Goal: Task Accomplishment & Management: Use online tool/utility

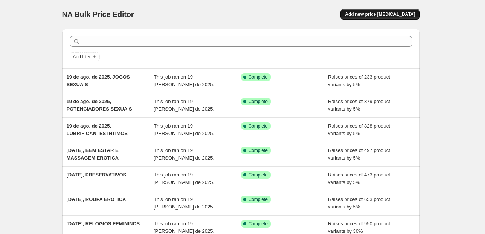
click at [403, 17] on span "Add new price [MEDICAL_DATA]" at bounding box center [380, 14] width 70 height 6
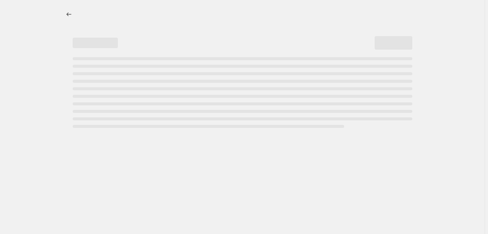
select select "percentage"
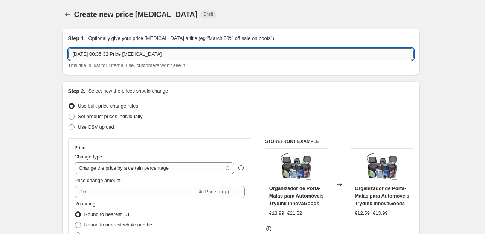
drag, startPoint x: 174, startPoint y: 50, endPoint x: 105, endPoint y: 53, distance: 69.3
click at [105, 53] on input "[DATE] 00:35:32 Price [MEDICAL_DATA]" at bounding box center [241, 54] width 346 height 12
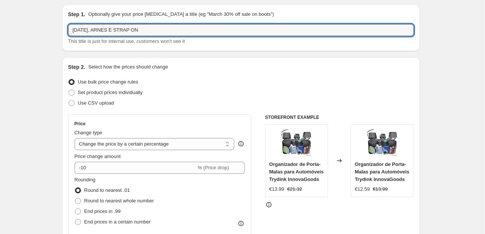
scroll to position [60, 0]
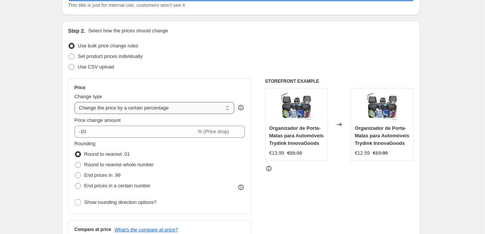
type input "[DATE], ARNES E STRAP ON"
click at [100, 104] on select "Change the price to a certain amount Change the price by a certain amount Chang…" at bounding box center [155, 108] width 160 height 12
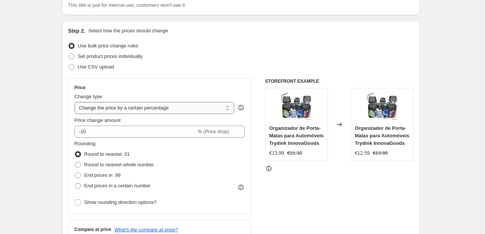
click at [100, 104] on select "Change the price to a certain amount Change the price by a certain amount Chang…" at bounding box center [155, 108] width 160 height 12
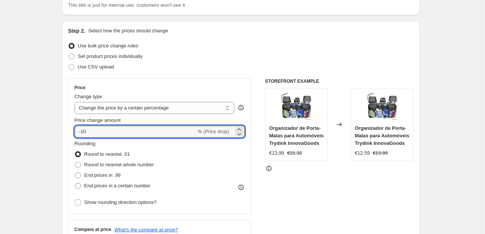
drag, startPoint x: 90, startPoint y: 133, endPoint x: 52, endPoint y: 134, distance: 38.8
type input "5"
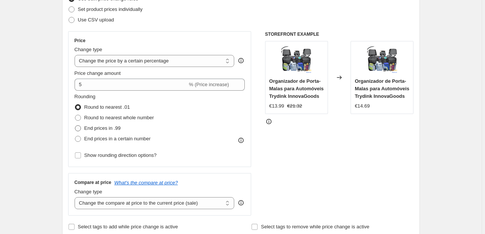
scroll to position [121, 0]
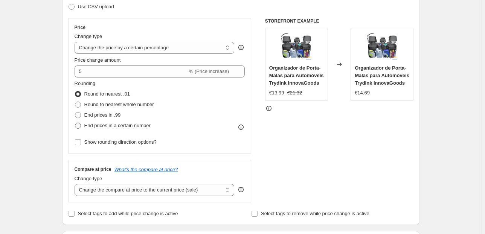
click at [116, 128] on span "End prices in a certain number" at bounding box center [117, 126] width 66 height 8
click at [75, 123] on input "End prices in a certain number" at bounding box center [75, 123] width 0 height 0
radio input "true"
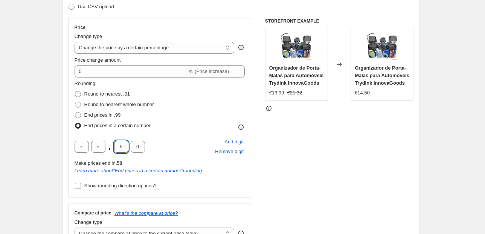
drag, startPoint x: 123, startPoint y: 148, endPoint x: 119, endPoint y: 148, distance: 4.1
click at [119, 148] on input "5" at bounding box center [121, 147] width 14 height 12
type input "9"
drag, startPoint x: 142, startPoint y: 151, endPoint x: 134, endPoint y: 148, distance: 8.7
click at [134, 148] on input "0" at bounding box center [138, 147] width 14 height 12
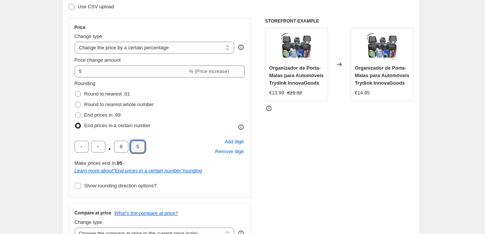
type input "5"
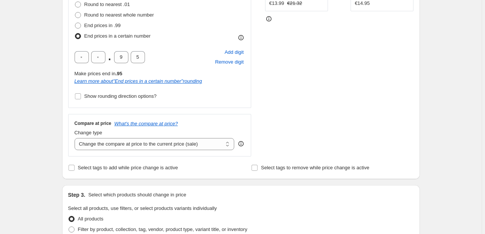
scroll to position [241, 0]
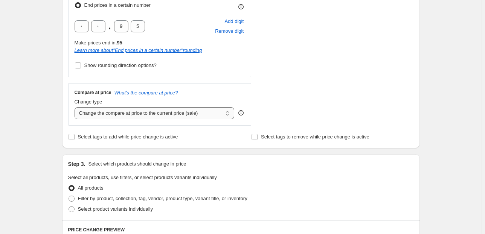
drag, startPoint x: 119, startPoint y: 108, endPoint x: 122, endPoint y: 115, distance: 7.8
click at [119, 108] on select "Change the compare at price to the current price (sale) Change the compare at p…" at bounding box center [155, 113] width 160 height 12
select select "pp"
click at [76, 107] on select "Change the compare at price to the current price (sale) Change the compare at p…" at bounding box center [155, 113] width 160 height 12
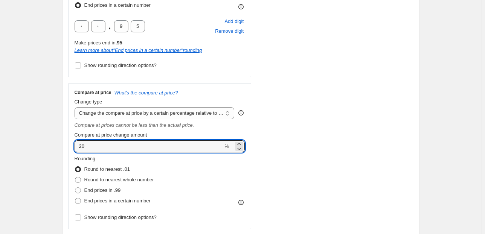
drag, startPoint x: 63, startPoint y: 147, endPoint x: 58, endPoint y: 149, distance: 5.4
click at [60, 148] on div "Step 1. Optionally give your price [MEDICAL_DATA] a title (eg "March 30% off sa…" at bounding box center [238, 203] width 364 height 842
type input "50"
click at [58, 149] on div "Step 1. Optionally give your price [MEDICAL_DATA] a title (eg "March 30% off sa…" at bounding box center [238, 203] width 364 height 842
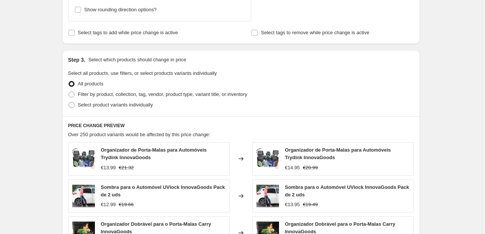
scroll to position [452, 0]
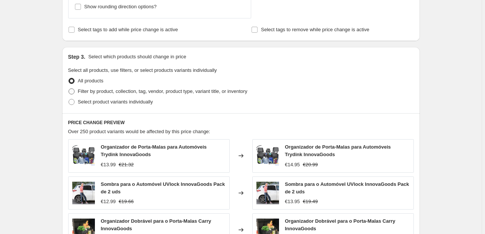
click at [107, 90] on span "Filter by product, collection, tag, vendor, product type, variant title, or inv…" at bounding box center [163, 92] width 170 height 6
click at [69, 89] on input "Filter by product, collection, tag, vendor, product type, variant title, or inv…" at bounding box center [69, 89] width 0 height 0
radio input "true"
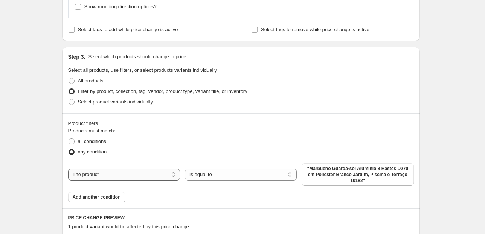
click at [143, 172] on select "The product The product's collection The product's tag The product's vendor The…" at bounding box center [124, 175] width 112 height 12
select select "collection"
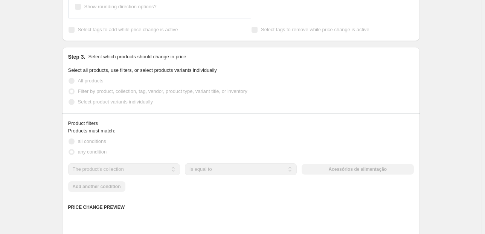
click at [217, 169] on select "Is equal to Is not equal to" at bounding box center [241, 169] width 112 height 12
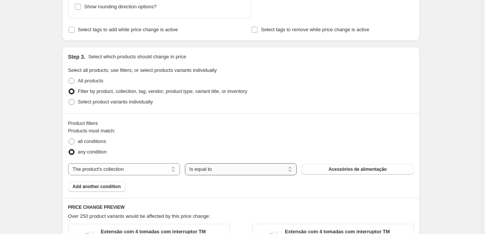
drag, startPoint x: 219, startPoint y: 167, endPoint x: 239, endPoint y: 165, distance: 20.5
click at [219, 167] on select "Is equal to Is not equal to" at bounding box center [241, 169] width 112 height 12
click at [350, 168] on span "Acessórios de alimentação" at bounding box center [357, 169] width 58 height 6
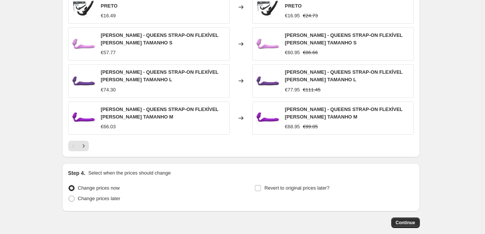
scroll to position [761, 0]
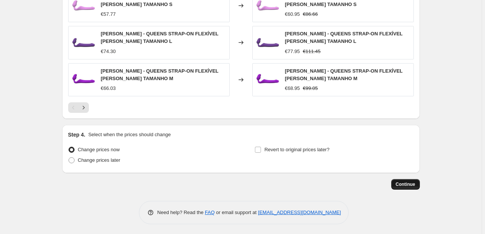
click at [412, 182] on span "Continue" at bounding box center [406, 185] width 20 height 6
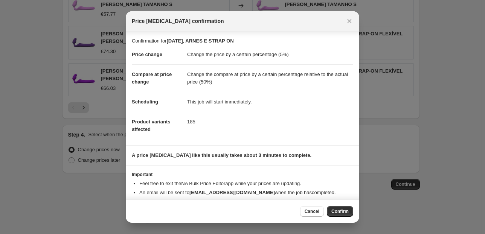
scroll to position [12, 0]
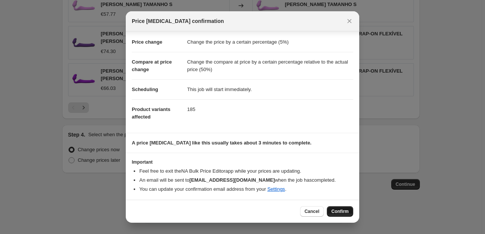
click at [337, 211] on span "Confirm" at bounding box center [339, 212] width 17 height 6
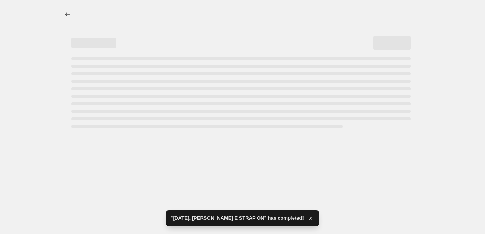
select select "percentage"
select select "pp"
select select "collection"
